Goal: Information Seeking & Learning: Find specific fact

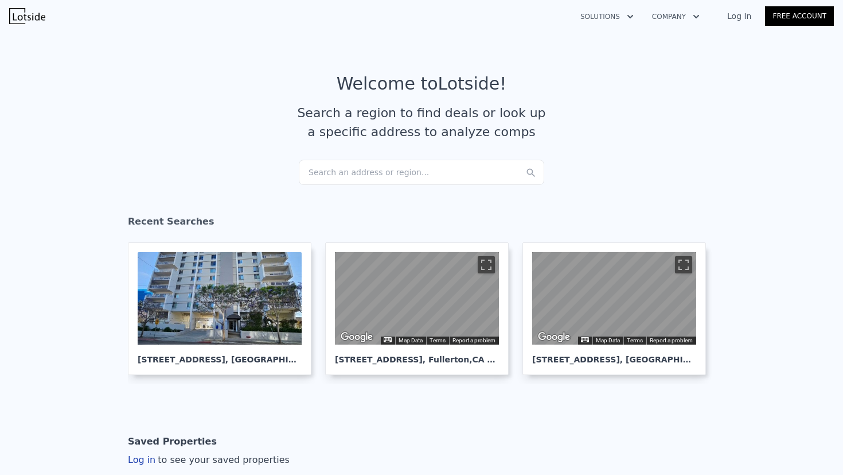
click at [370, 170] on div "Search an address or region..." at bounding box center [422, 172] width 246 height 25
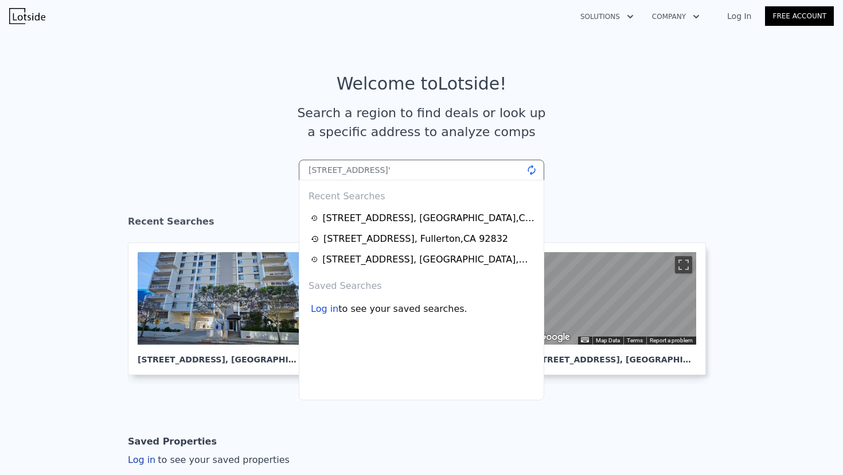
type input "[STREET_ADDRESS]"
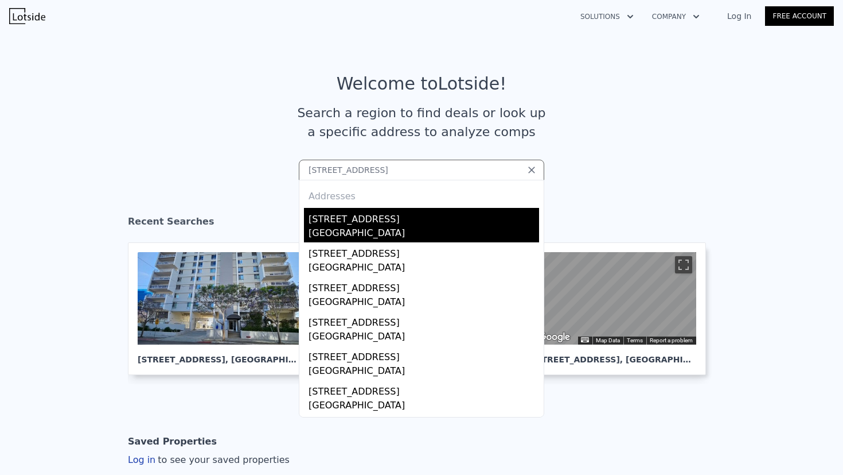
click at [371, 217] on div "[STREET_ADDRESS]" at bounding box center [424, 217] width 231 height 18
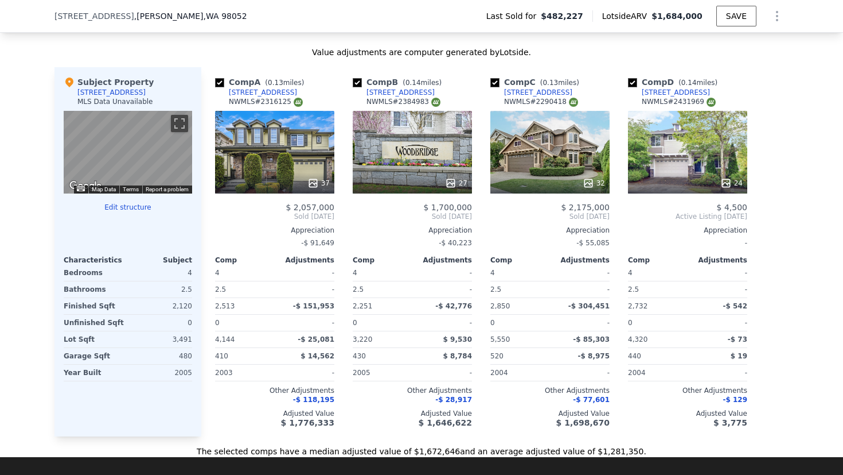
scroll to position [1158, 0]
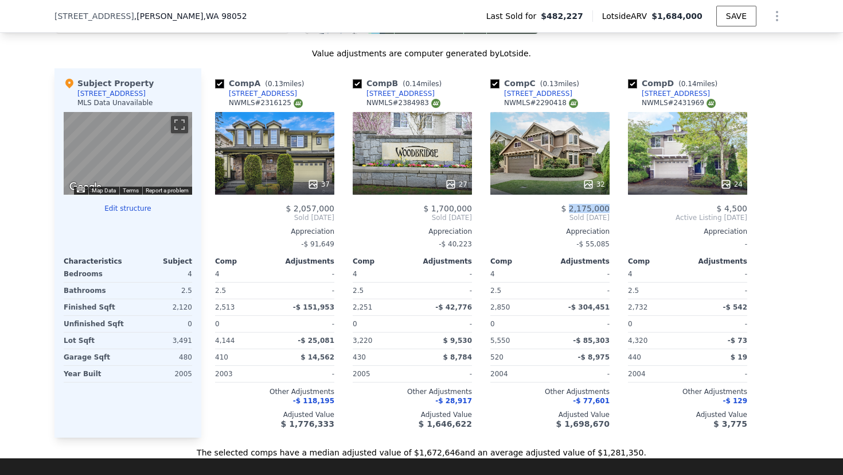
drag, startPoint x: 569, startPoint y: 217, endPoint x: 607, endPoint y: 217, distance: 38.4
click at [607, 217] on div "Comp C ( 0.13 miles) [STREET_ADDRESS] # 2290418 32 $ 2,175,000 Sold [DATE] Appr…" at bounding box center [550, 252] width 129 height 369
copy span "2,175,000"
copy div "[STREET_ADDRESS]"
click at [581, 222] on span "Sold [DATE]" at bounding box center [550, 217] width 119 height 9
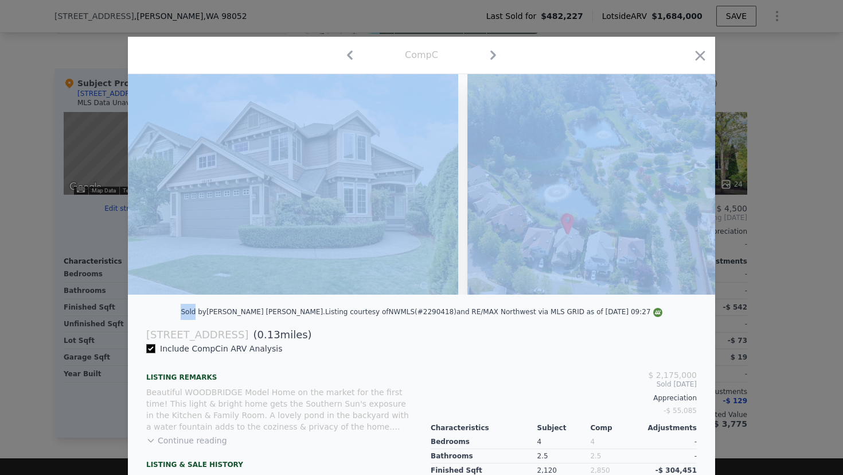
click at [581, 227] on div at bounding box center [422, 184] width 588 height 220
click at [448, 326] on div "Sold by [PERSON_NAME] [PERSON_NAME] . Listing courtesy of NWMLS (#2290418) and …" at bounding box center [422, 315] width 588 height 23
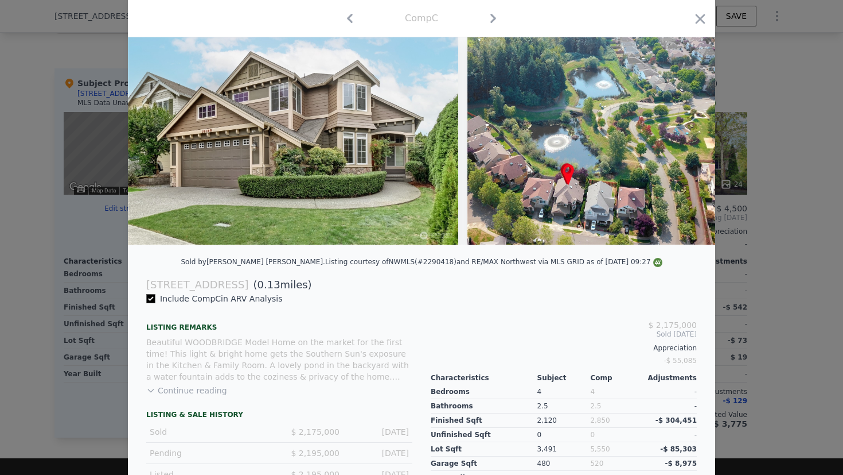
scroll to position [61, 0]
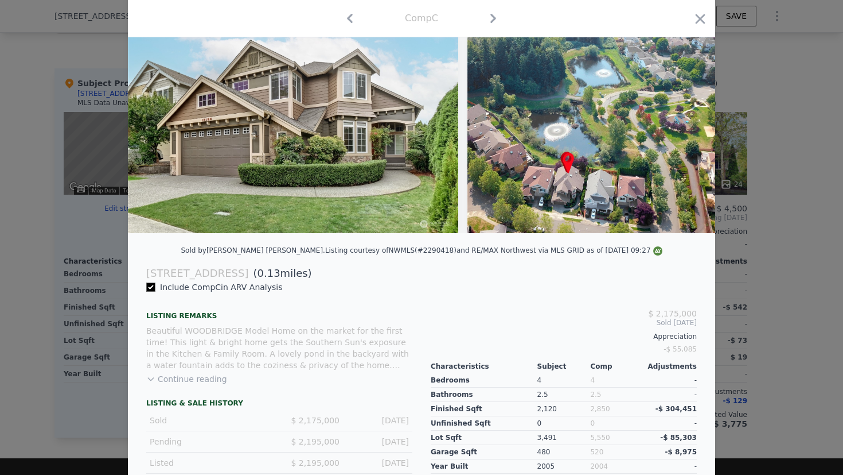
click at [656, 327] on span "Sold [DATE]" at bounding box center [564, 322] width 266 height 9
drag, startPoint x: 656, startPoint y: 331, endPoint x: 681, endPoint y: 331, distance: 24.7
click at [681, 327] on span "Sold [DATE]" at bounding box center [564, 322] width 266 height 9
copy span "Sold [DATE]"
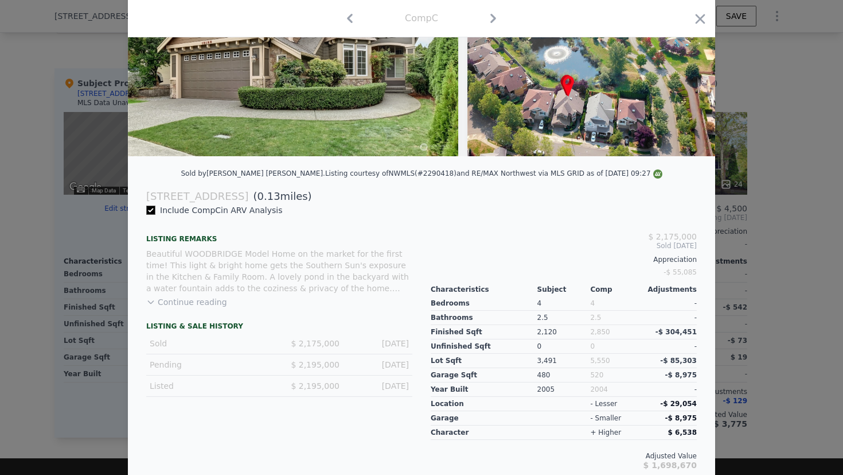
scroll to position [150, 0]
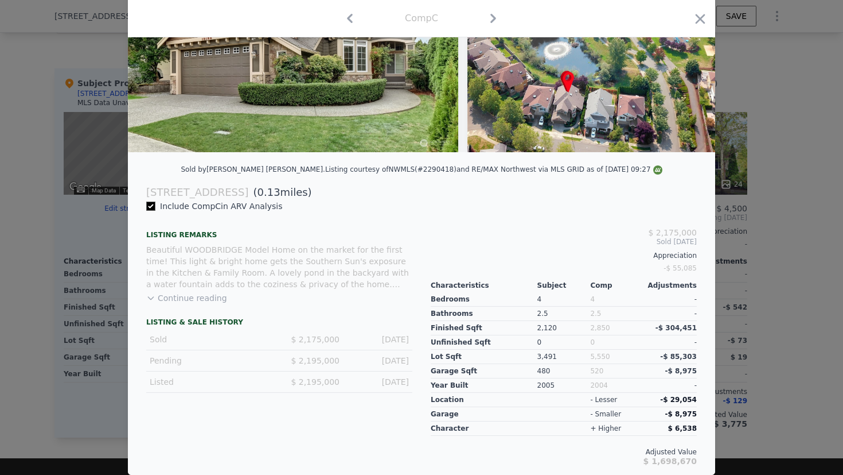
click at [598, 328] on span "2,850" at bounding box center [600, 328] width 20 height 8
copy span "2,850"
click at [741, 221] on div at bounding box center [421, 237] width 843 height 475
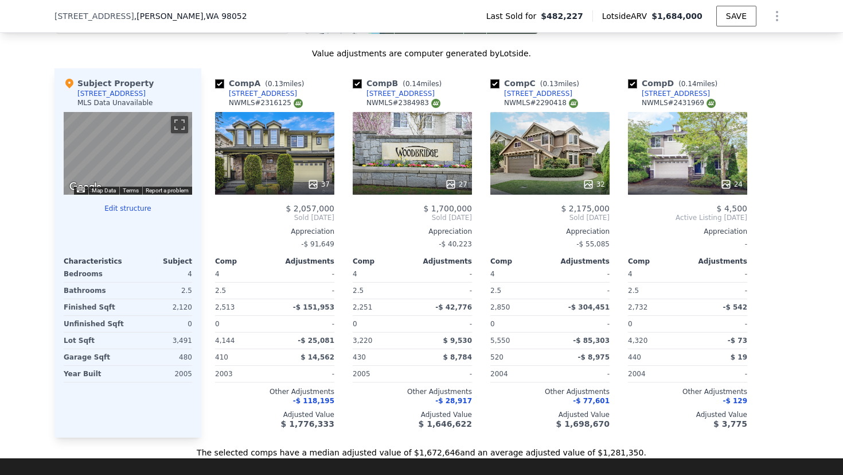
click at [300, 213] on span "$ 2,057,000" at bounding box center [310, 208] width 49 height 9
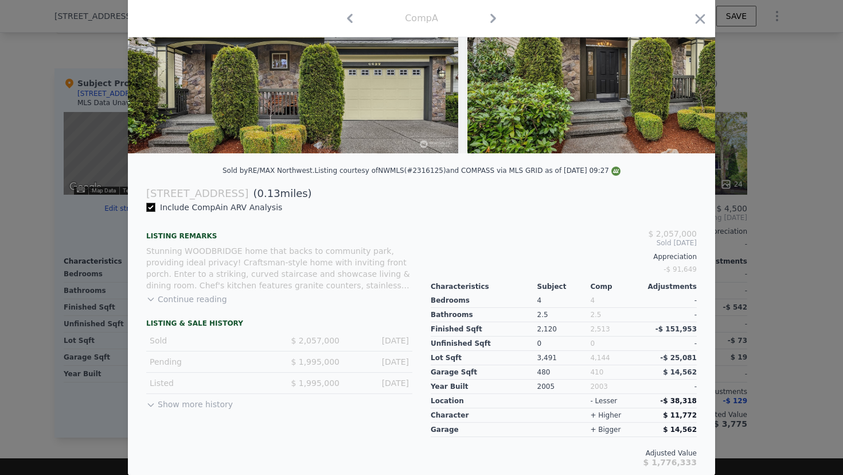
scroll to position [150, 0]
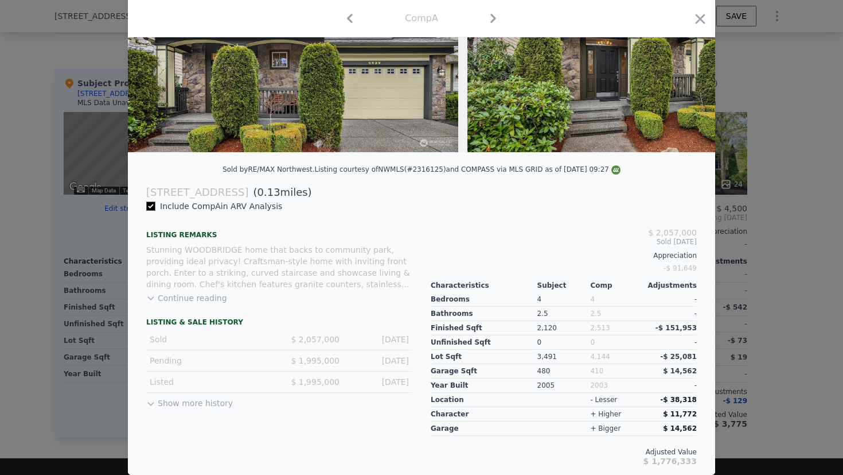
click at [600, 326] on span "2,513" at bounding box center [600, 328] width 20 height 8
copy span "2,513"
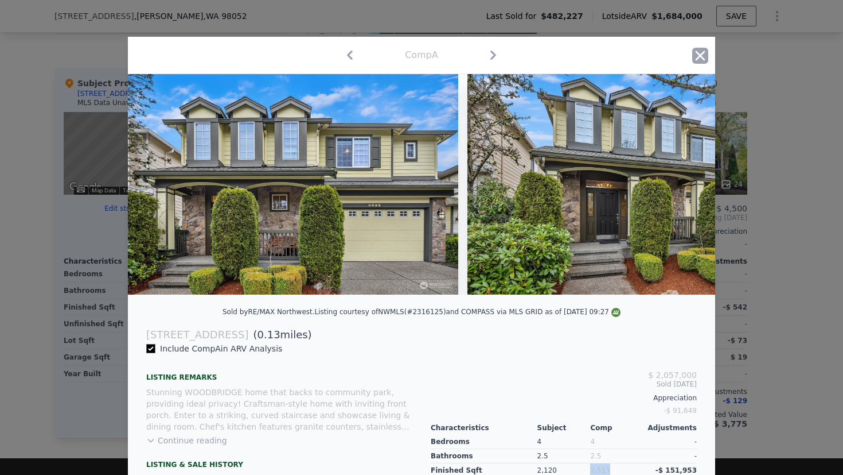
click at [698, 61] on icon "button" at bounding box center [701, 56] width 16 height 16
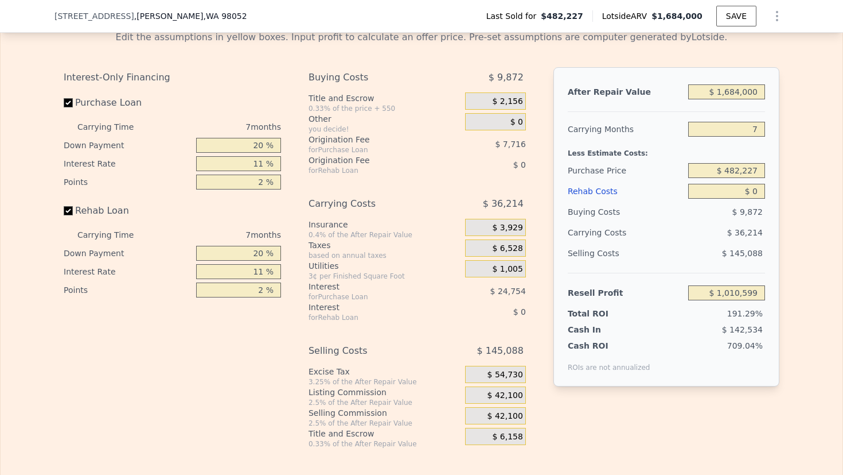
scroll to position [1717, 0]
